Goal: Information Seeking & Learning: Learn about a topic

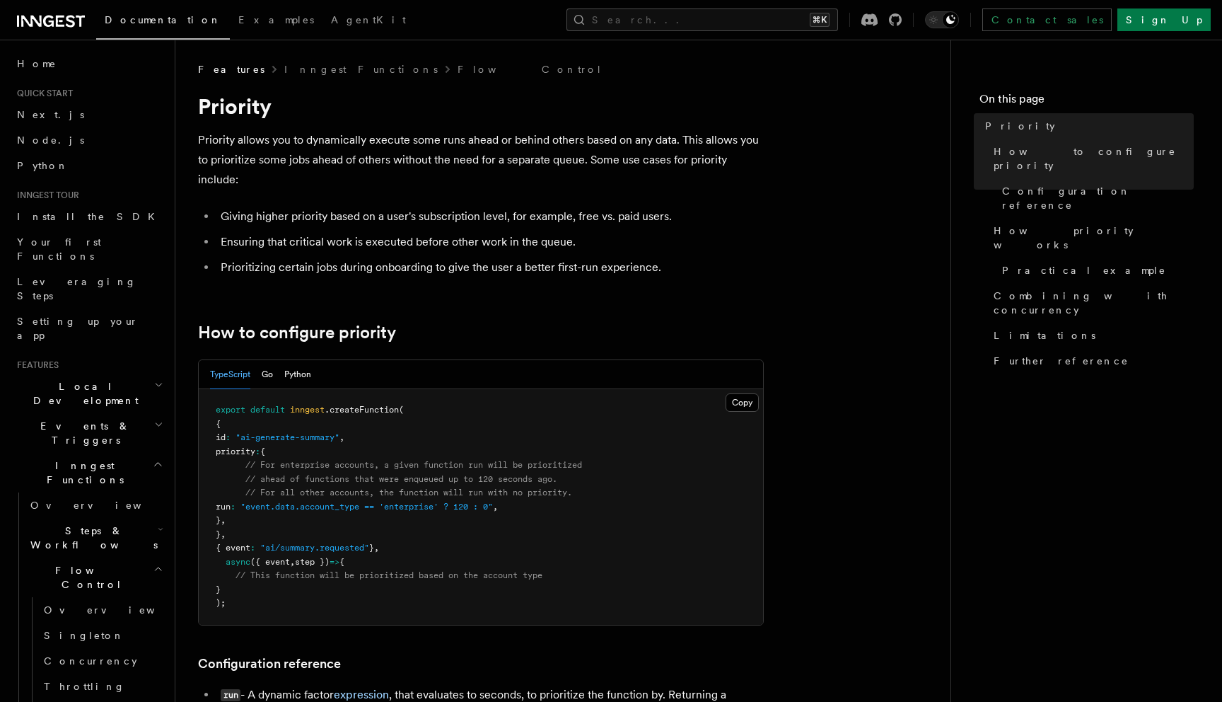
click at [376, 231] on ul "Giving higher priority based on a user's subscription level, for example, free …" at bounding box center [481, 242] width 566 height 71
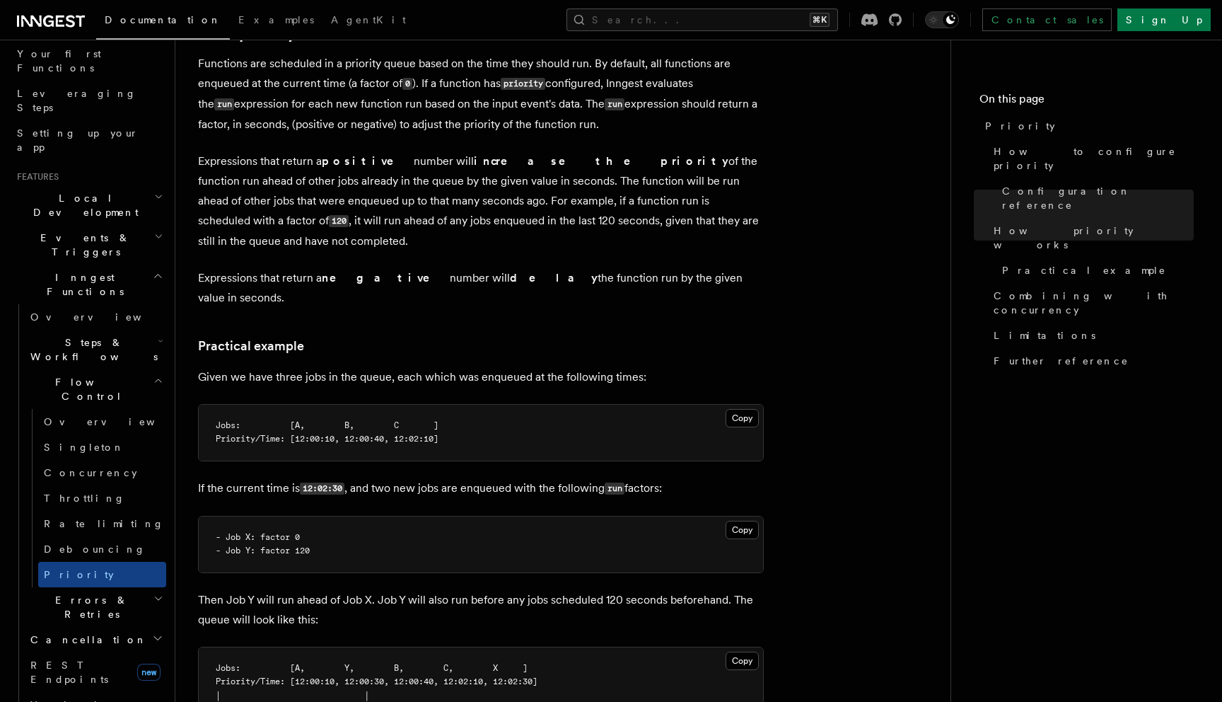
scroll to position [219, 0]
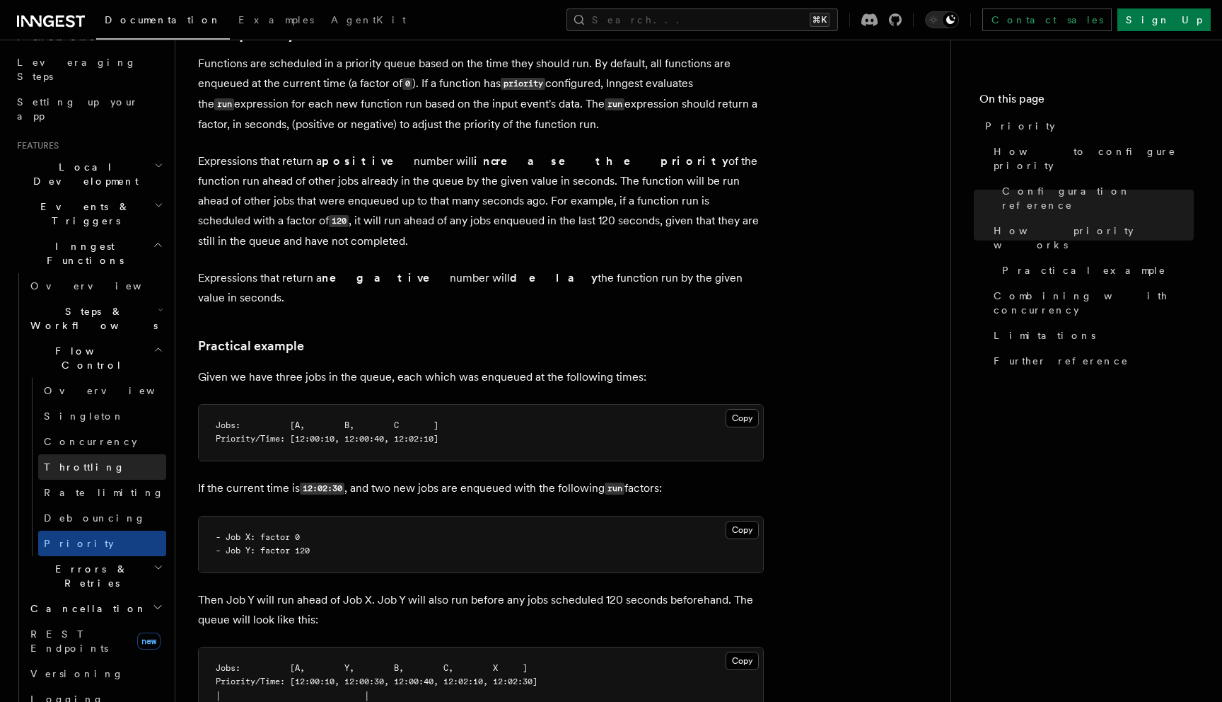
click at [108, 454] on link "Throttling" at bounding box center [102, 466] width 128 height 25
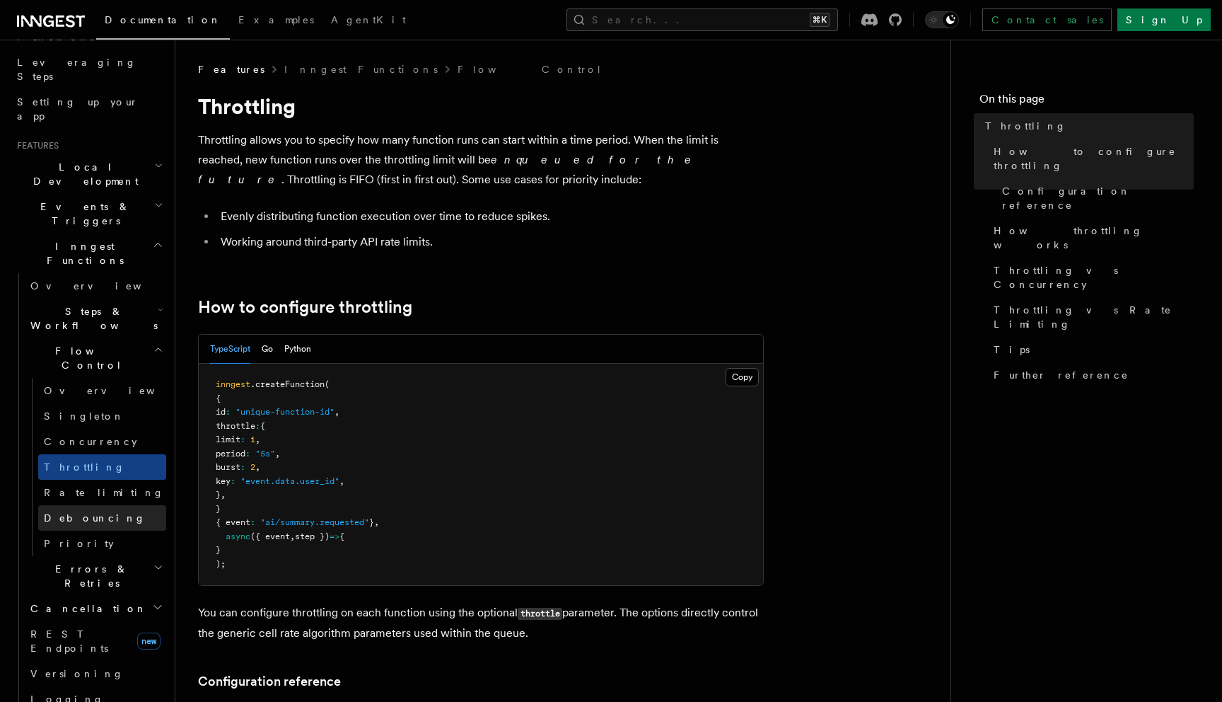
click at [93, 512] on span "Debouncing" at bounding box center [95, 517] width 102 height 11
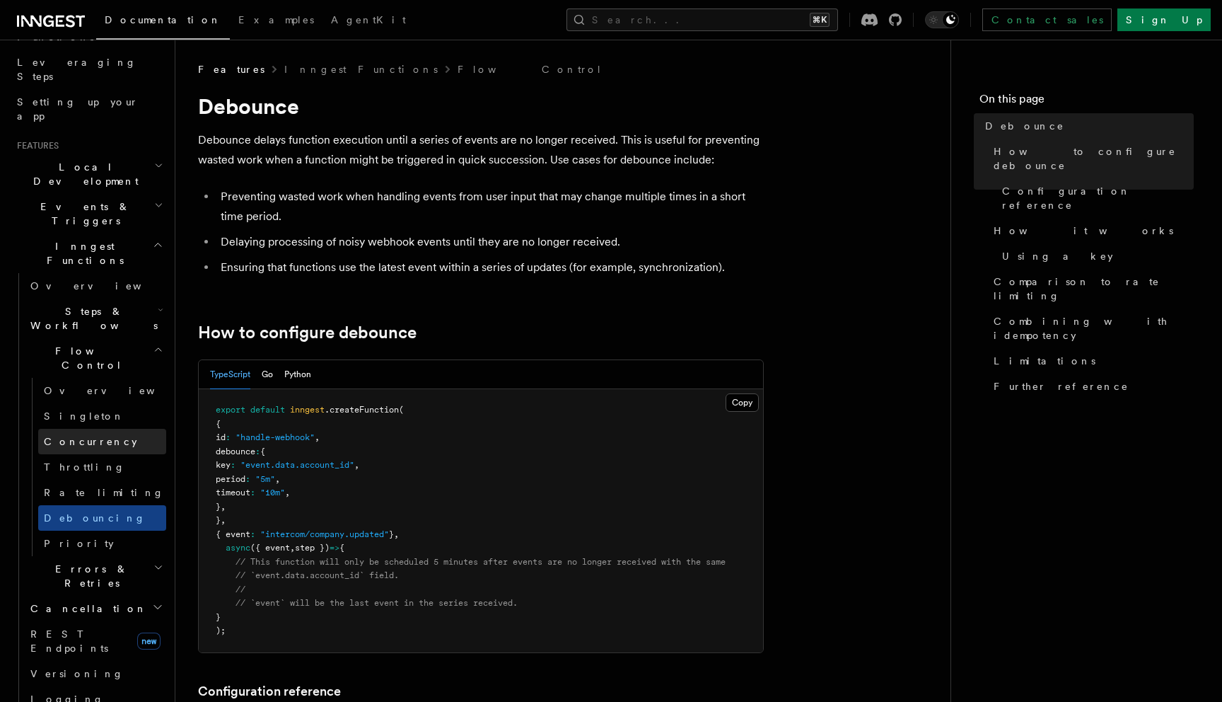
click at [112, 429] on link "Concurrency" at bounding box center [102, 441] width 128 height 25
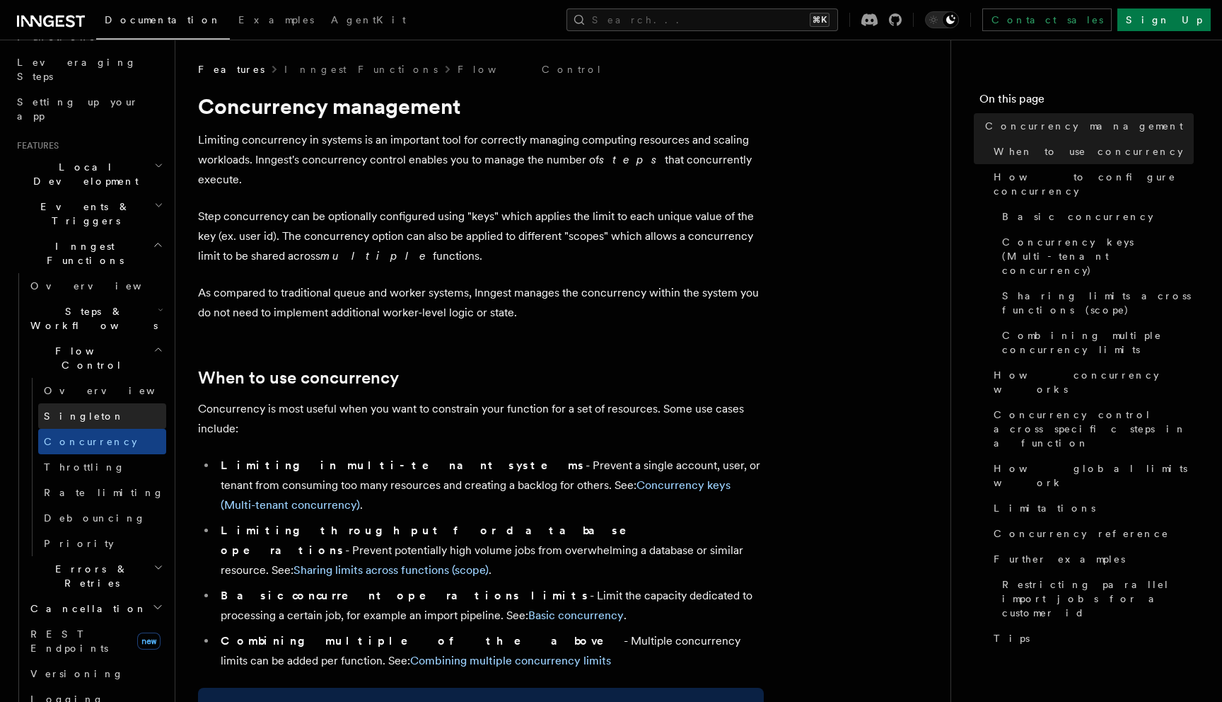
click at [108, 403] on link "Singleton" at bounding box center [102, 415] width 128 height 25
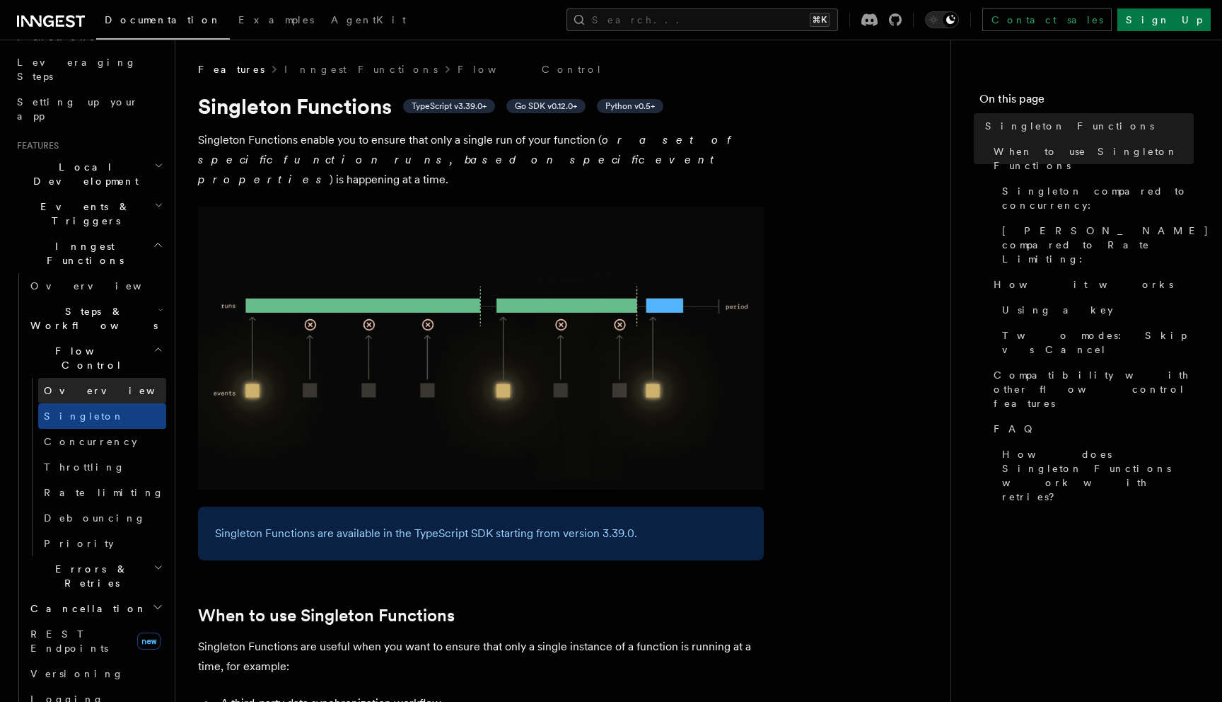
click at [109, 378] on link "Overview" at bounding box center [102, 390] width 128 height 25
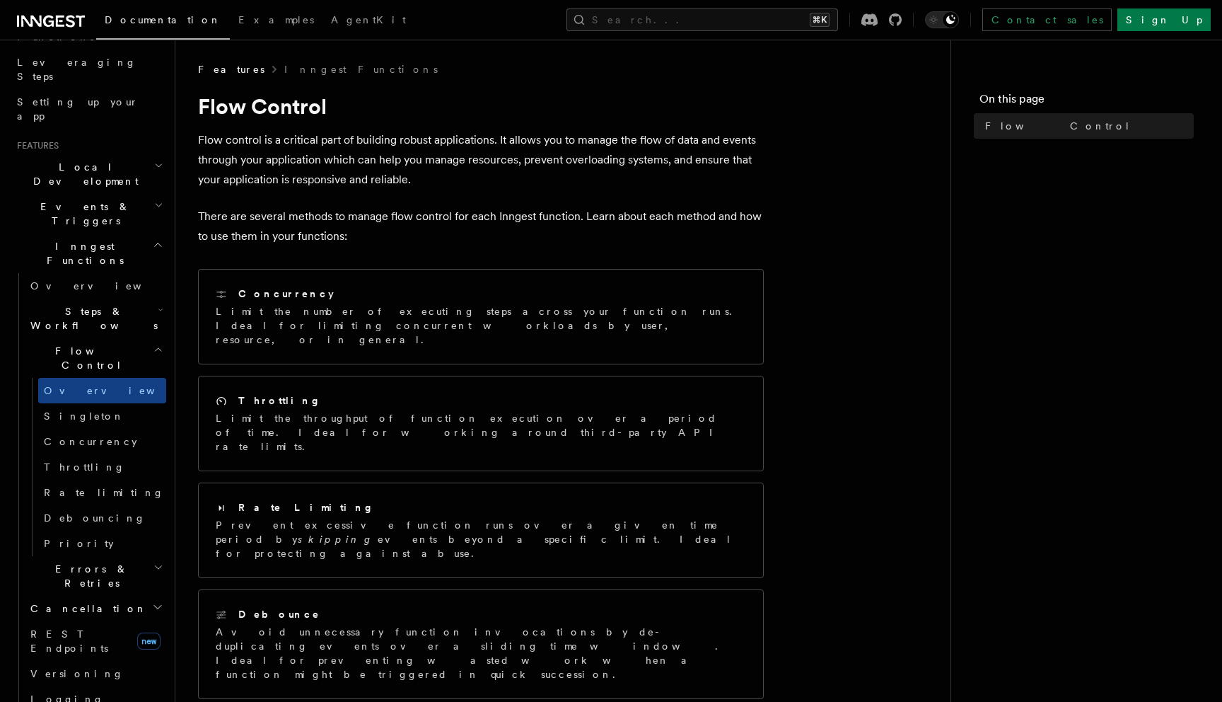
click at [65, 562] on span "Errors & Retries" at bounding box center [89, 576] width 129 height 28
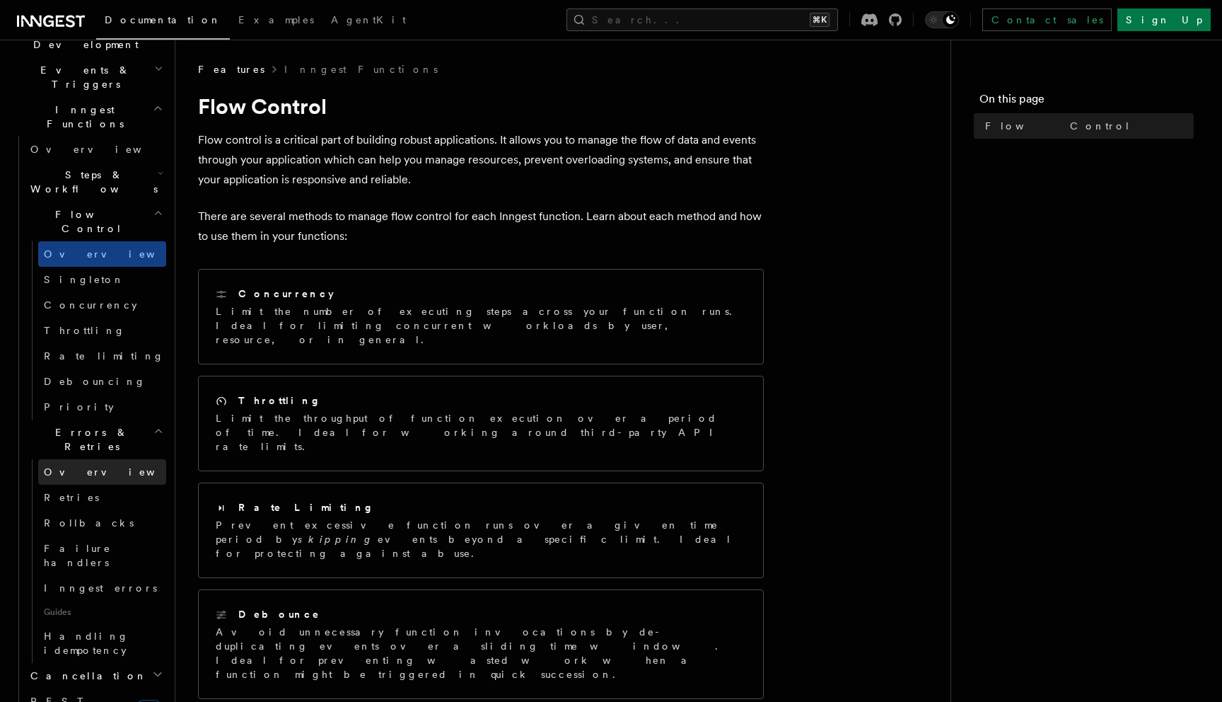
scroll to position [446, 0]
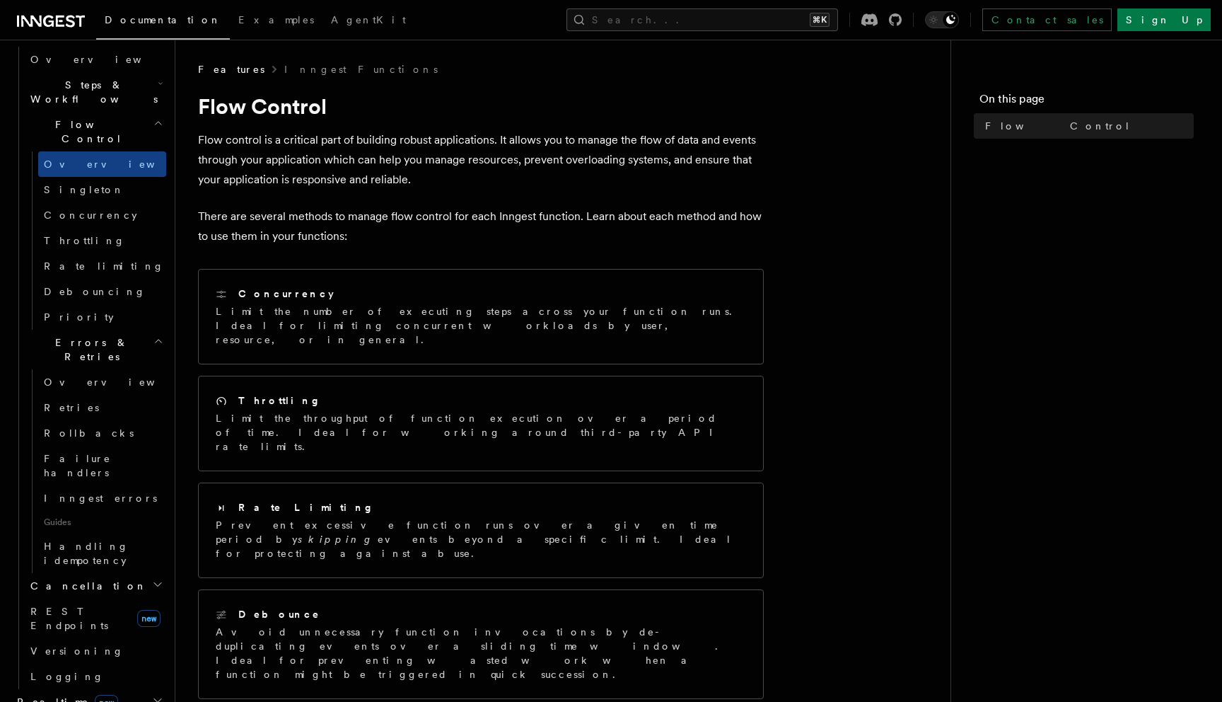
click at [69, 573] on h2 "Cancellation" at bounding box center [95, 585] width 141 height 25
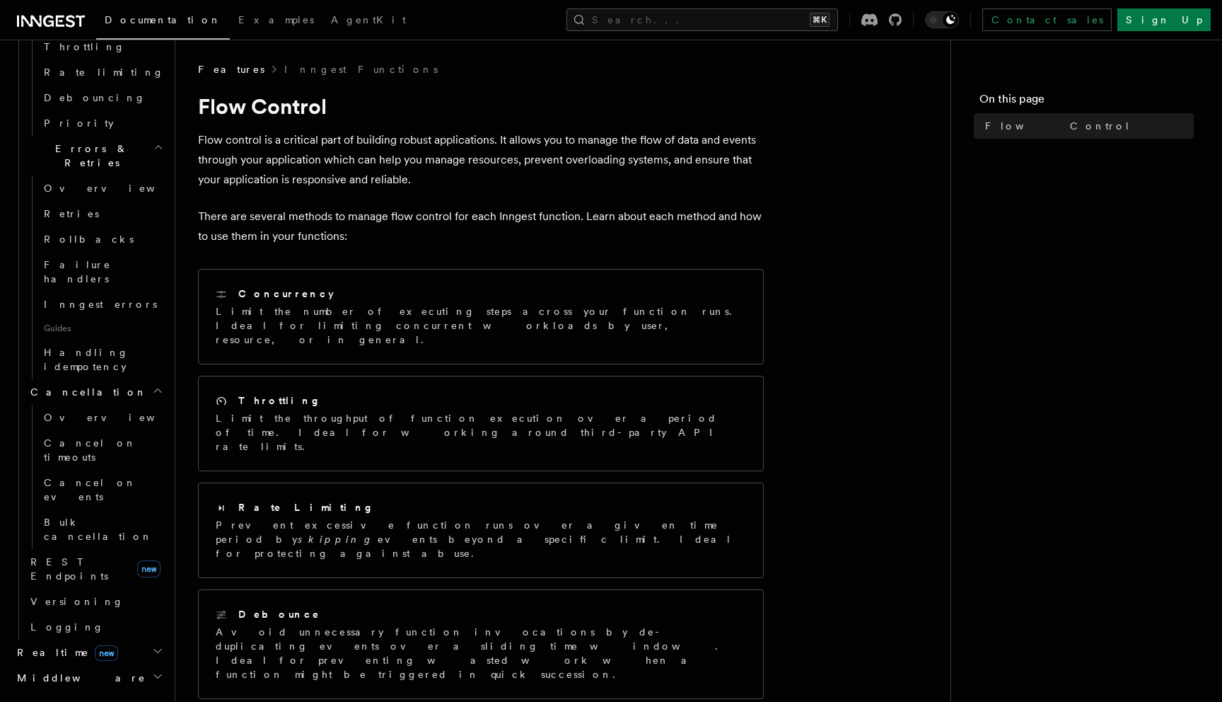
scroll to position [716, 0]
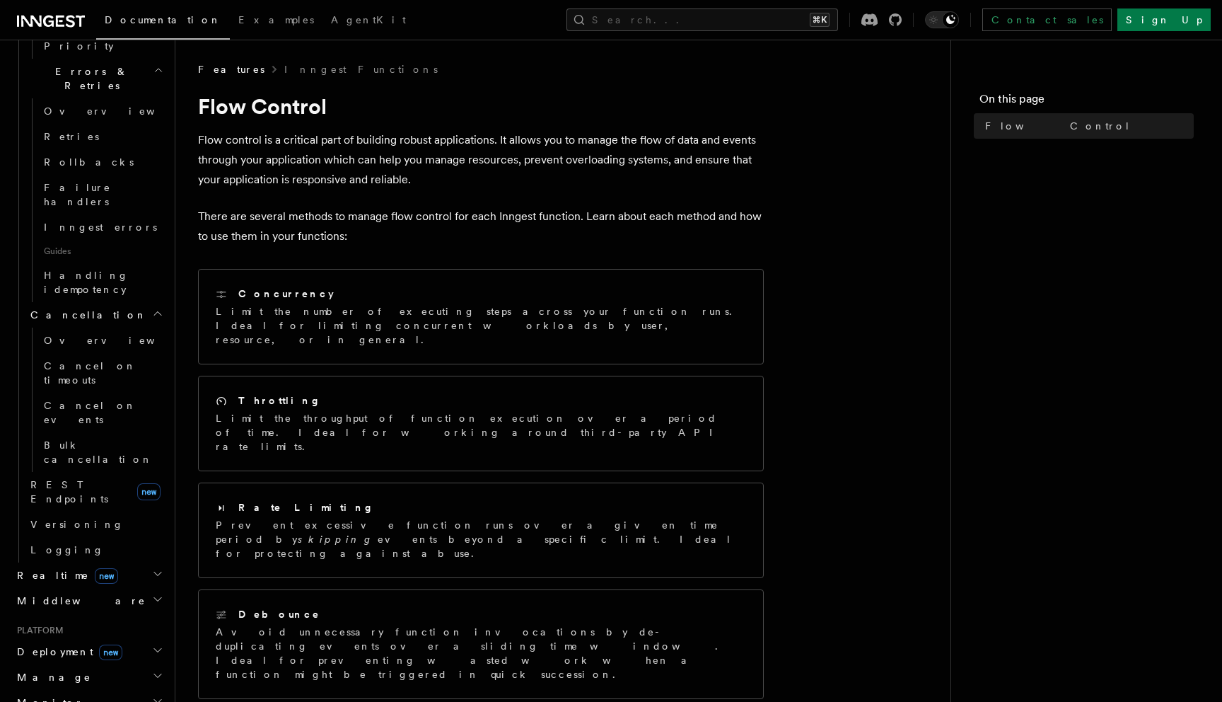
click at [114, 562] on h2 "Realtime new" at bounding box center [88, 574] width 155 height 25
click at [109, 653] on h2 "Middleware" at bounding box center [88, 665] width 155 height 25
click at [95, 588] on link "Overview" at bounding box center [95, 600] width 141 height 25
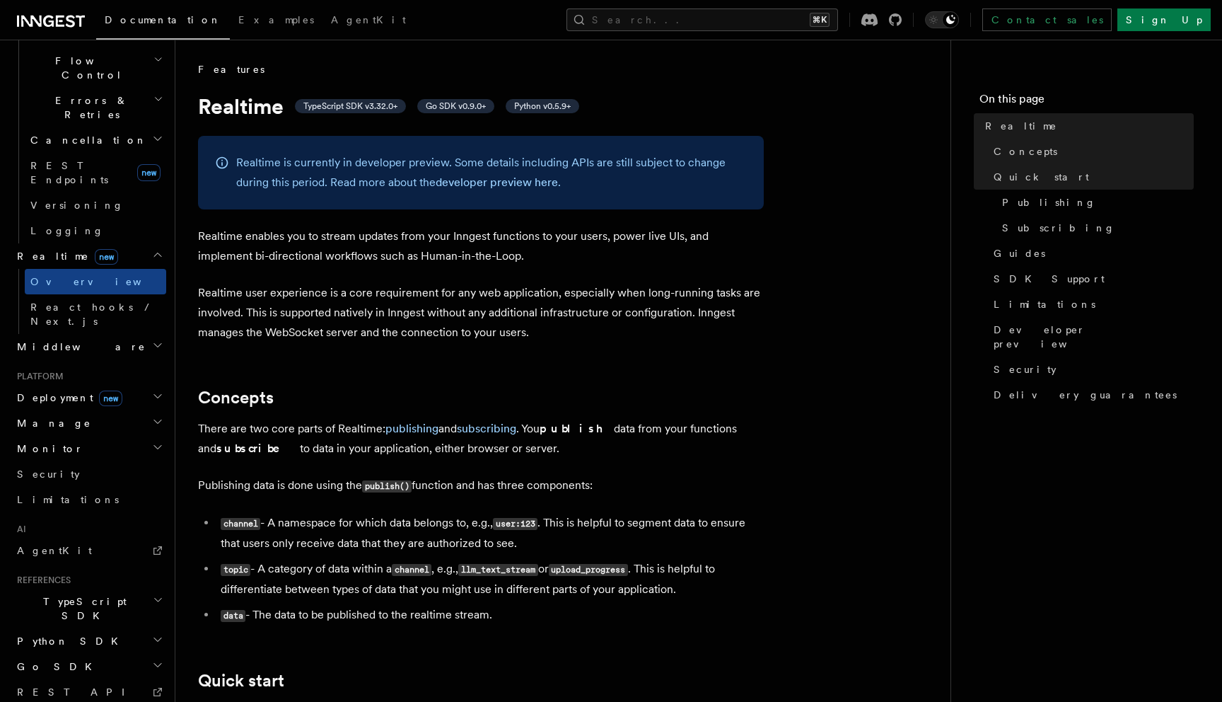
click at [91, 334] on h2 "Middleware" at bounding box center [88, 346] width 155 height 25
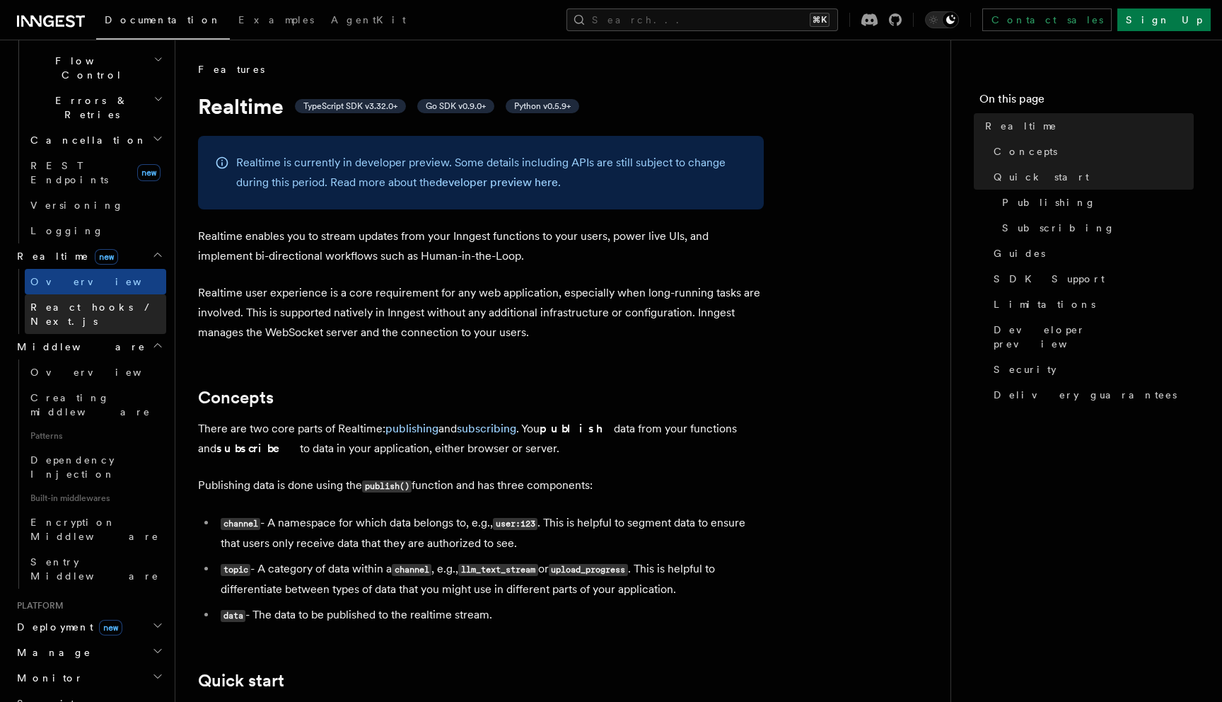
click at [102, 301] on span "React hooks / Next.js" at bounding box center [92, 313] width 125 height 25
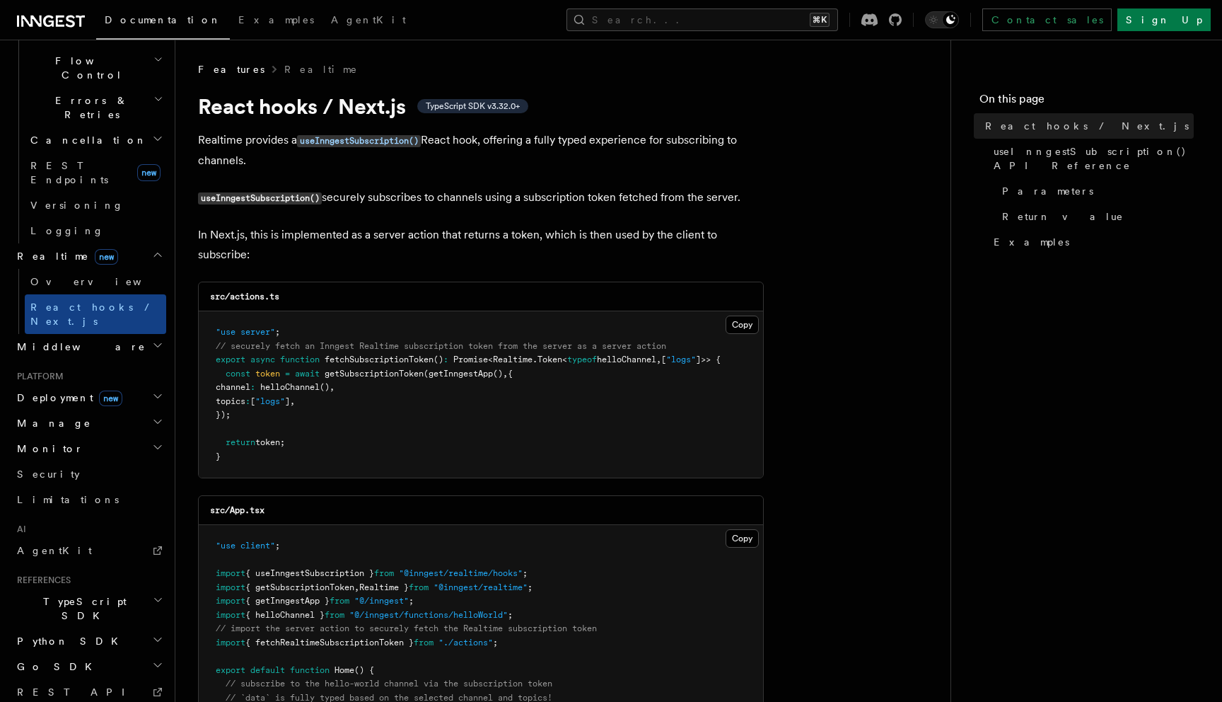
click at [136, 385] on h2 "Deployment new" at bounding box center [88, 397] width 155 height 25
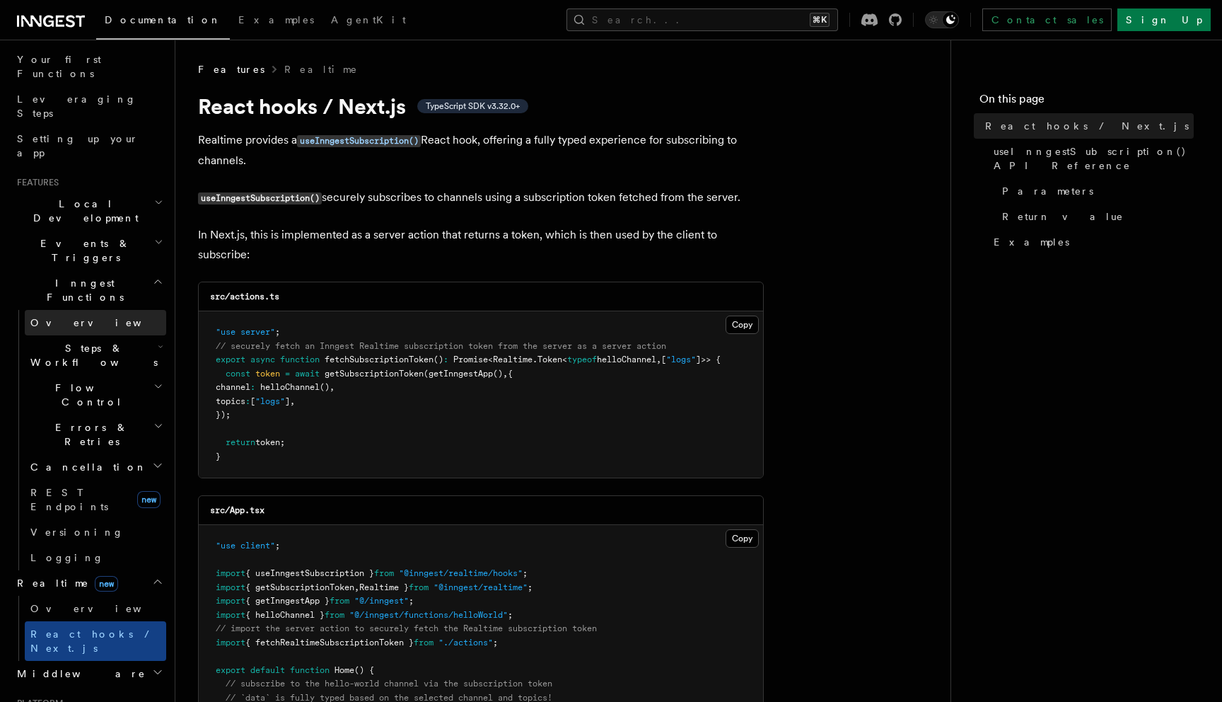
scroll to position [183, 0]
click at [103, 309] on link "Overview" at bounding box center [95, 321] width 141 height 25
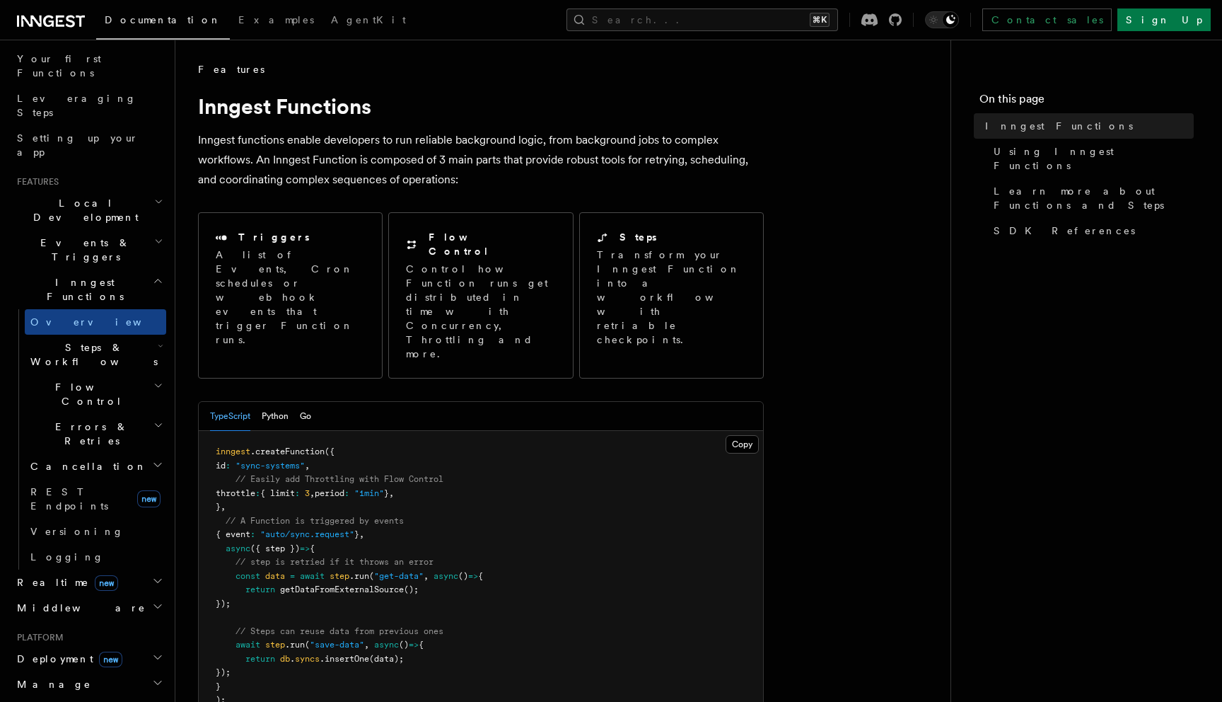
click at [131, 230] on h2 "Events & Triggers" at bounding box center [88, 250] width 155 height 40
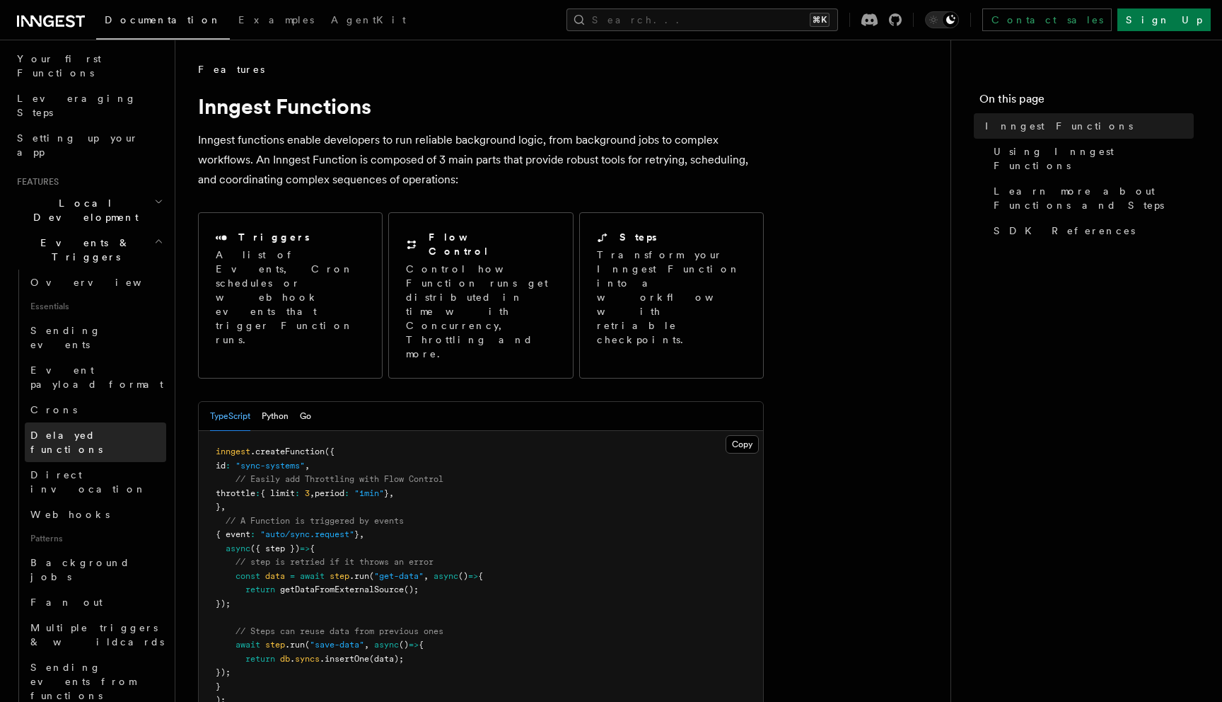
click at [80, 429] on span "Delayed functions" at bounding box center [66, 441] width 72 height 25
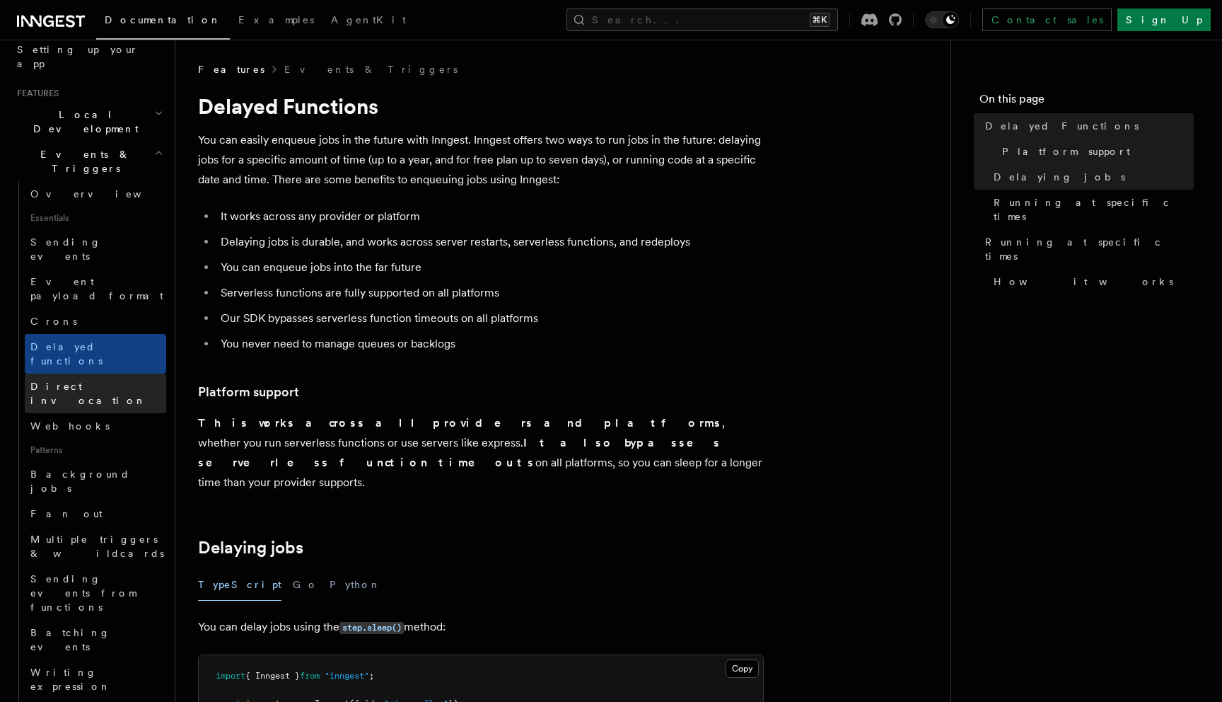
scroll to position [333, 0]
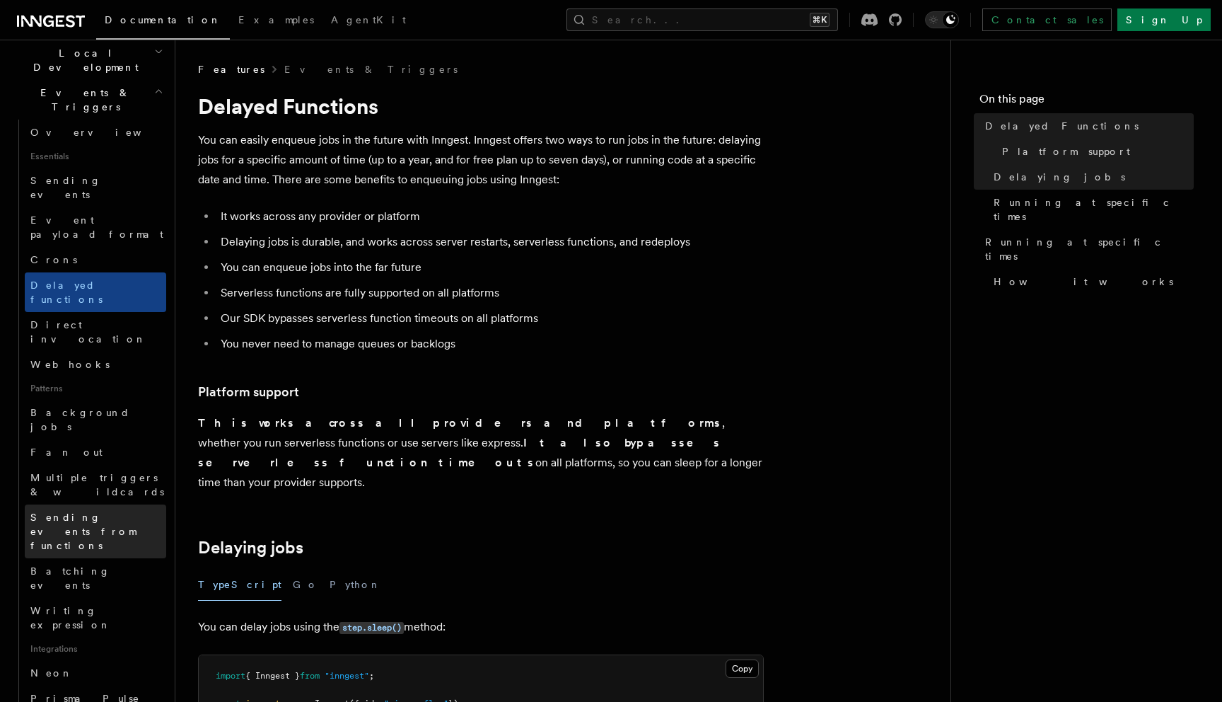
click at [98, 511] on span "Sending events from functions" at bounding box center [82, 531] width 105 height 40
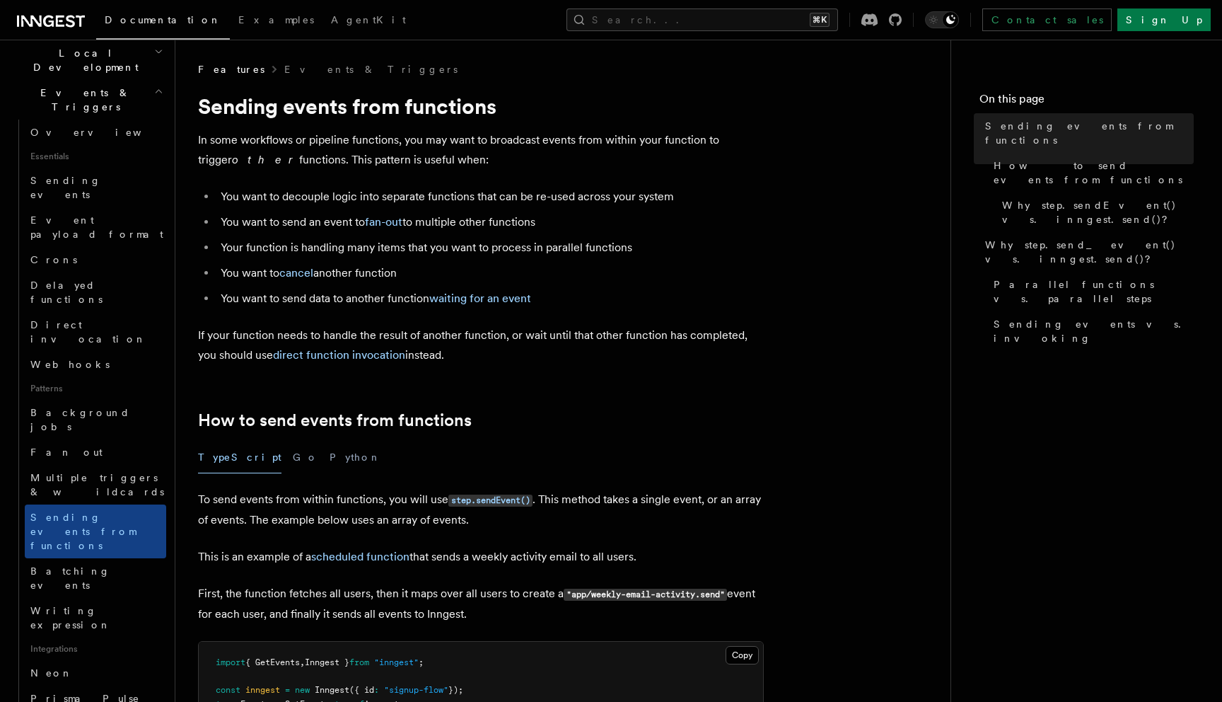
click at [426, 151] on p "In some workflows or pipeline functions, you may want to broadcast events from …" at bounding box center [481, 150] width 566 height 40
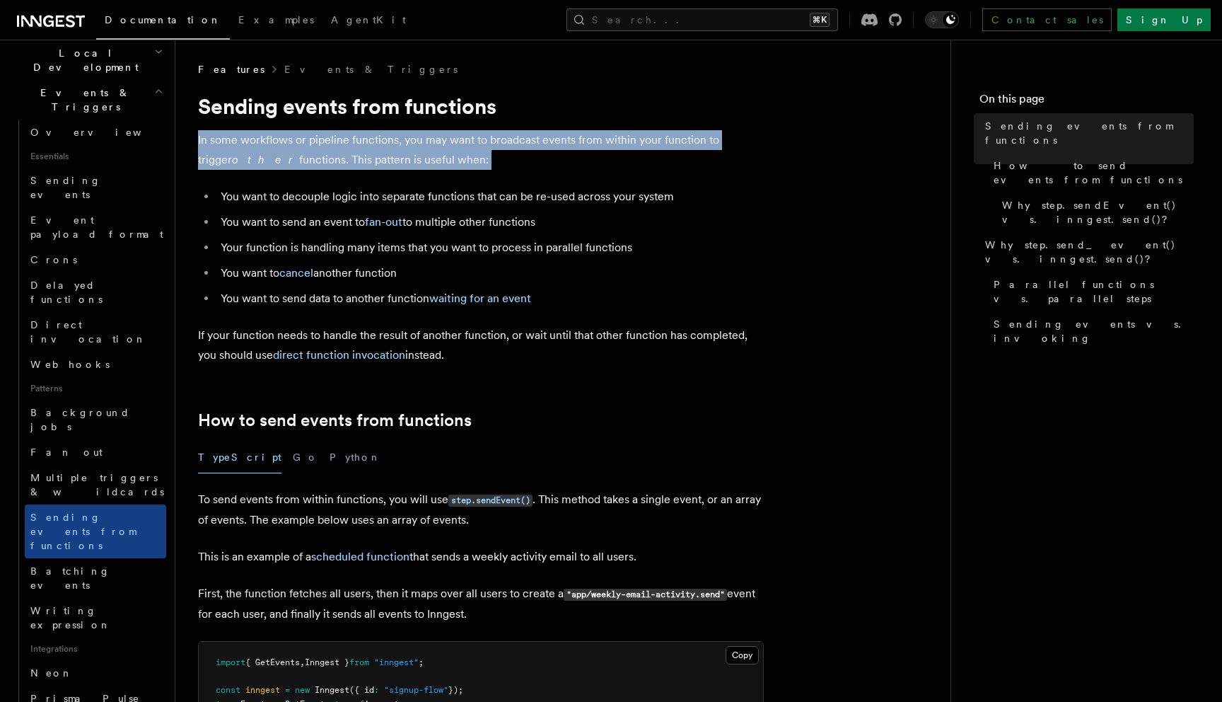
click at [426, 151] on p "In some workflows or pipeline functions, you may want to broadcast events from …" at bounding box center [481, 150] width 566 height 40
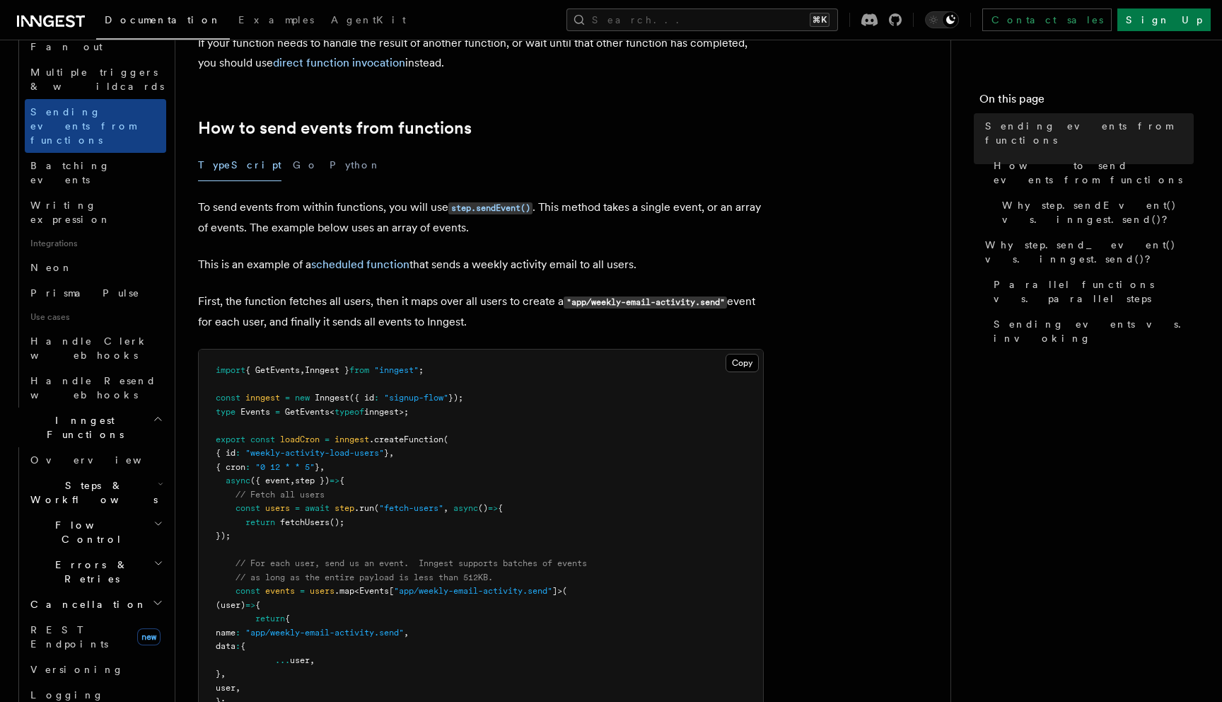
scroll to position [739, 0]
click at [158, 596] on icon "button" at bounding box center [157, 601] width 11 height 11
click at [158, 551] on h2 "Errors & Retries" at bounding box center [95, 571] width 141 height 40
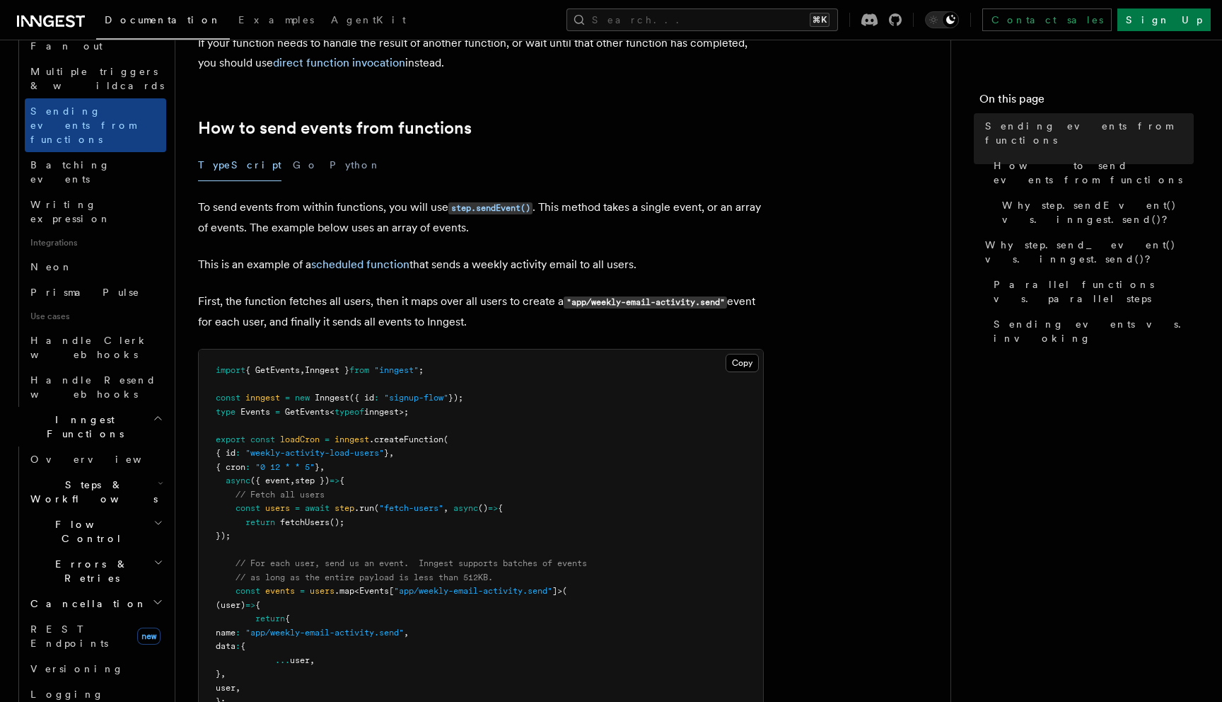
click at [158, 521] on icon "button" at bounding box center [159, 522] width 6 height 3
click at [158, 517] on icon "button" at bounding box center [158, 522] width 10 height 11
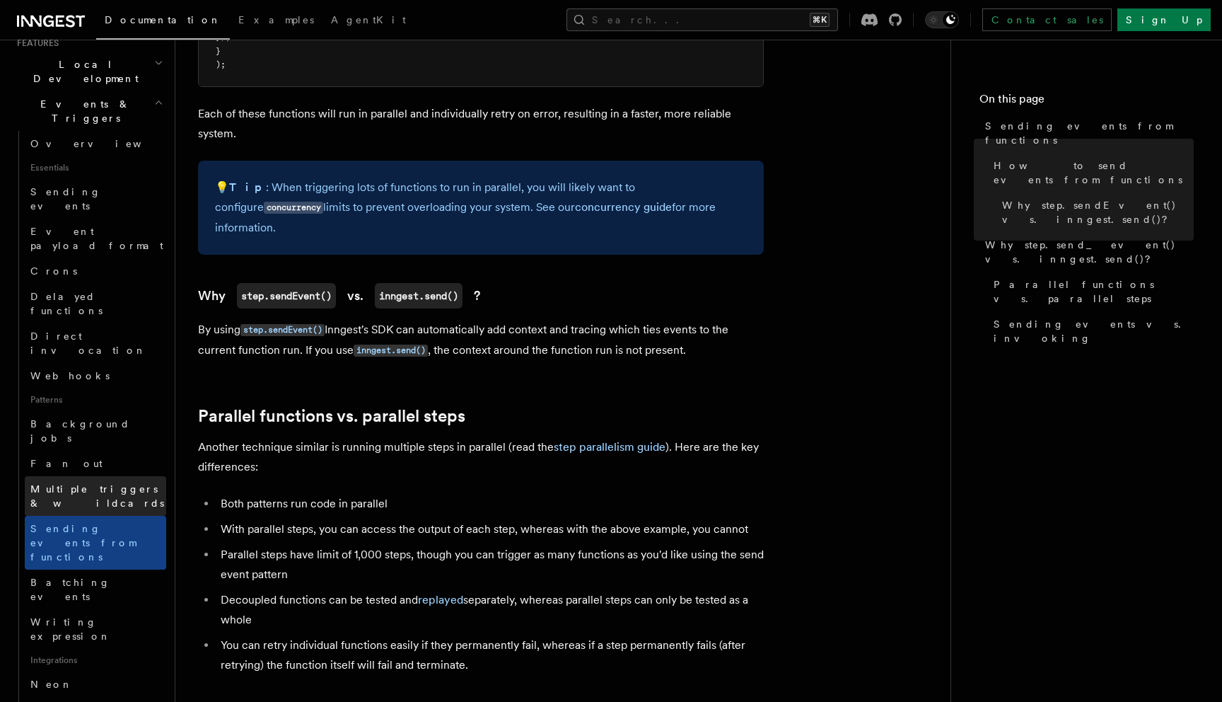
scroll to position [312, 0]
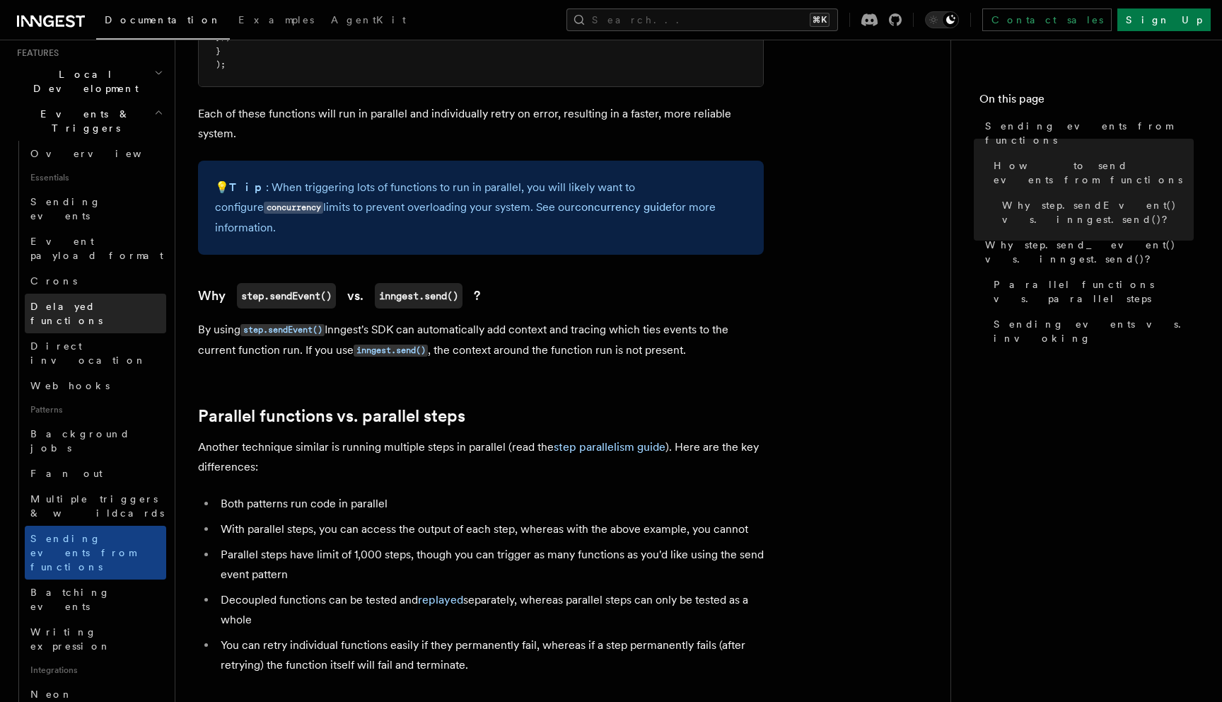
click at [119, 294] on link "Delayed functions" at bounding box center [95, 314] width 141 height 40
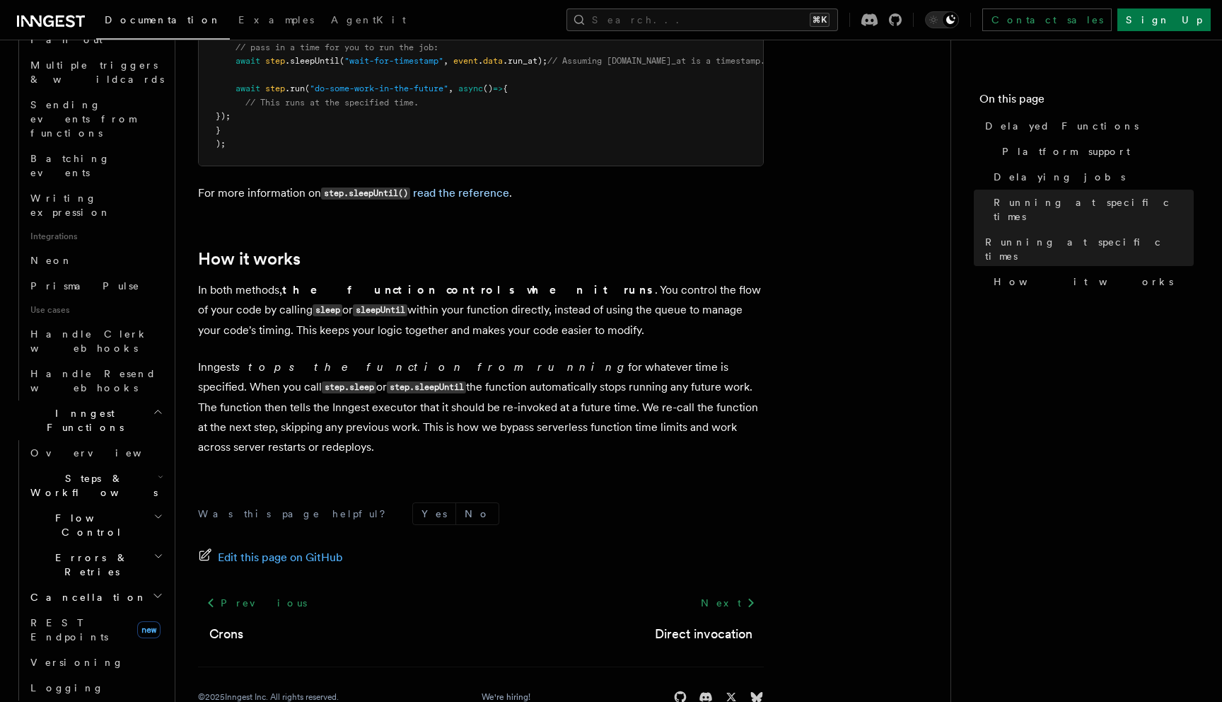
scroll to position [791, 0]
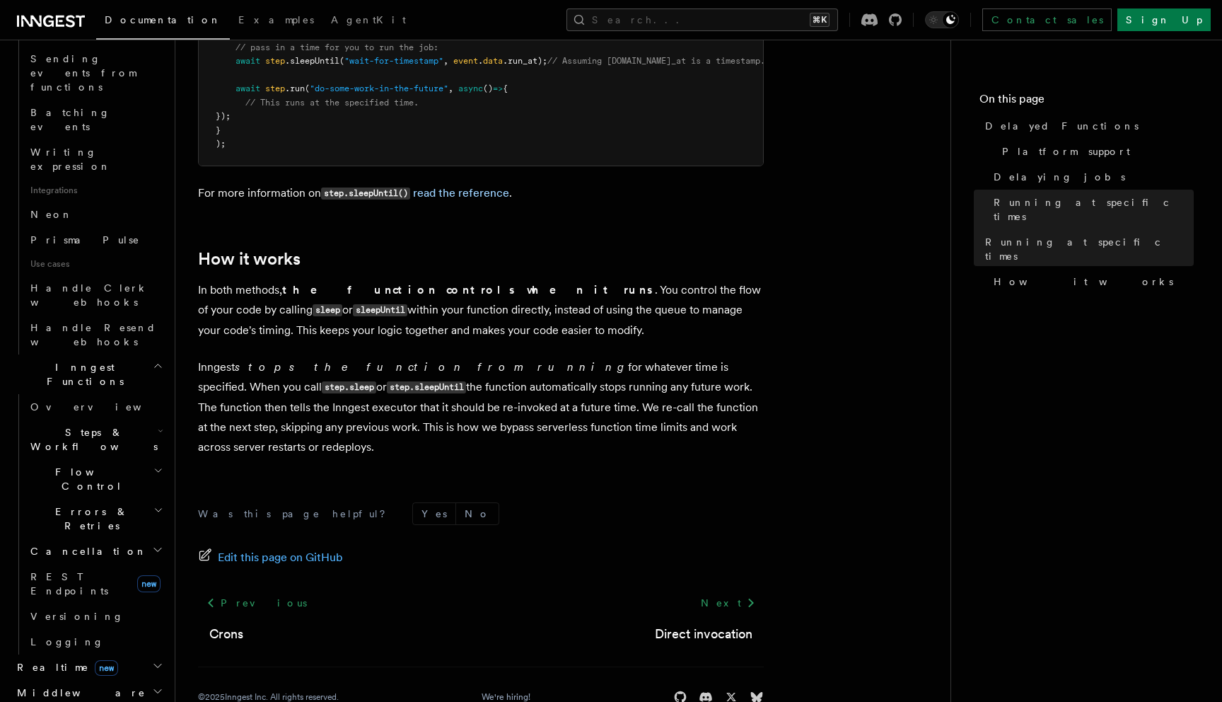
click at [156, 465] on icon "button" at bounding box center [158, 470] width 10 height 11
click at [88, 651] on link "Priority" at bounding box center [102, 663] width 128 height 25
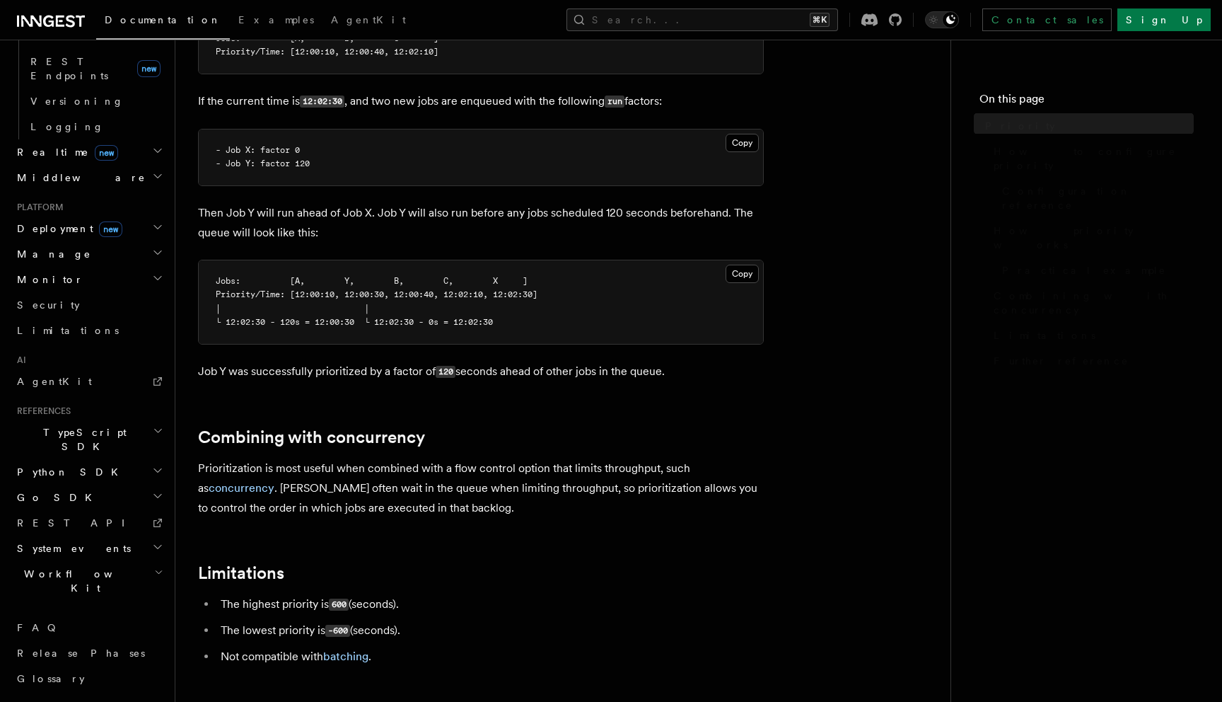
scroll to position [637, 0]
